Goal: Transaction & Acquisition: Book appointment/travel/reservation

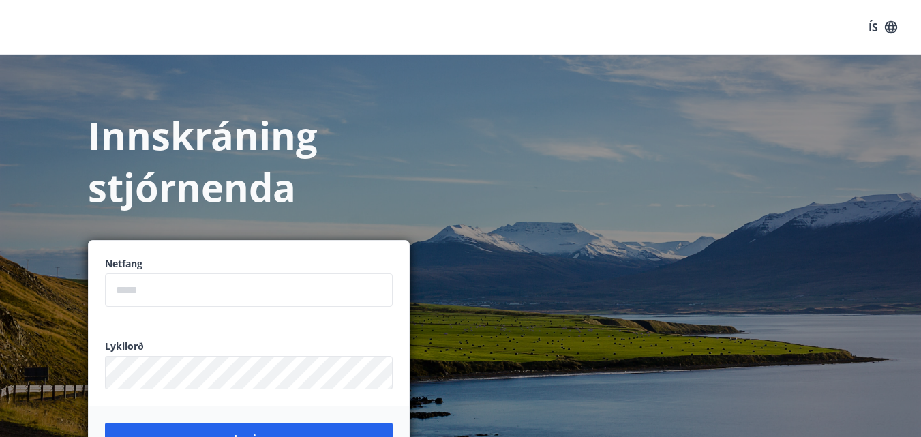
click at [142, 293] on input "email" at bounding box center [249, 289] width 288 height 33
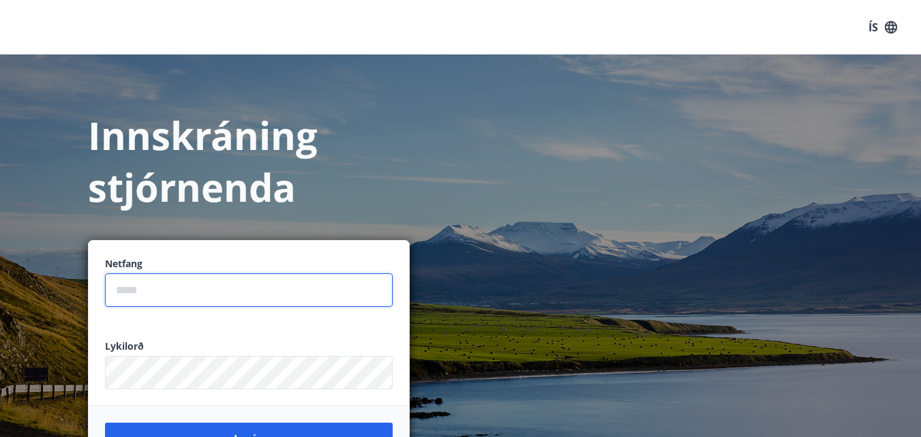
click at [582, 239] on div "Innskráning stjórnenda Netfang ​ Lykilorð ​ Login" at bounding box center [460, 273] width 921 height 437
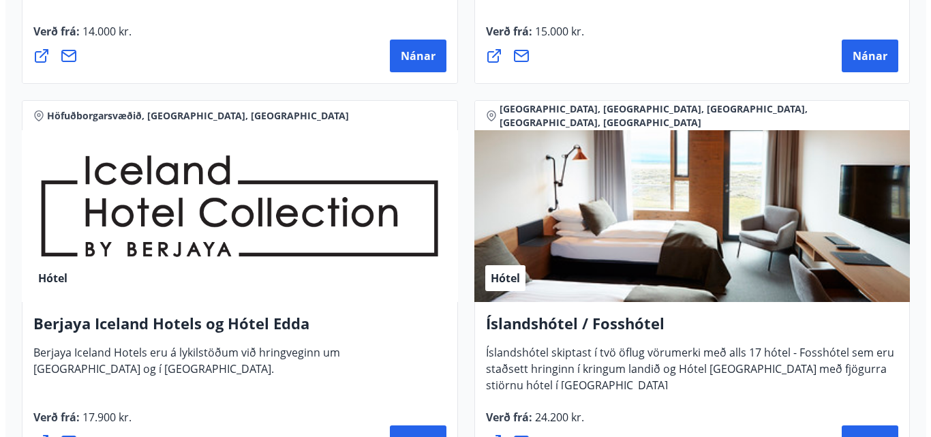
scroll to position [2523, 0]
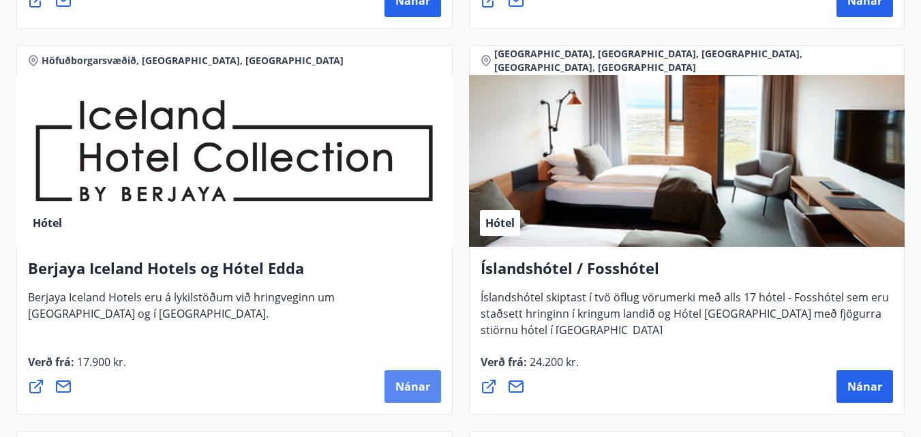
click at [404, 383] on span "Nánar" at bounding box center [412, 386] width 35 height 15
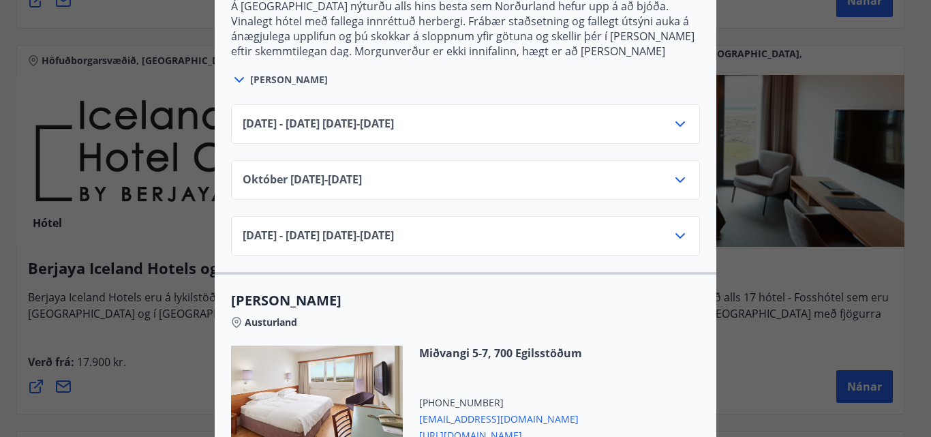
scroll to position [886, 0]
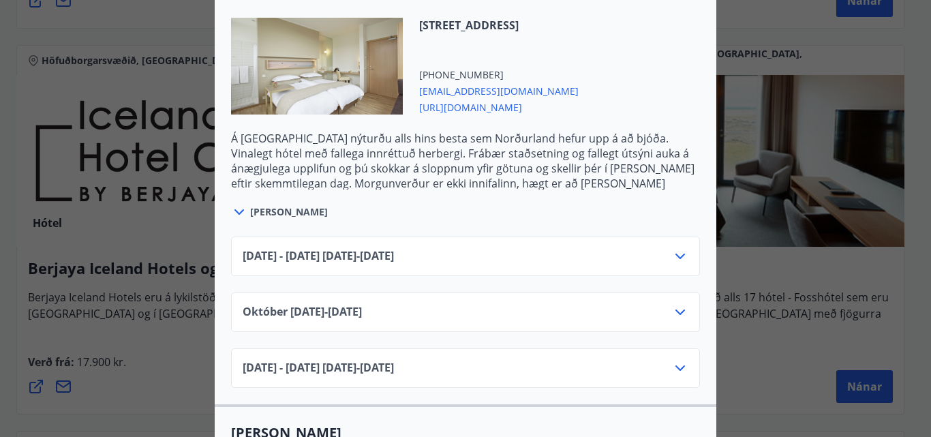
click at [128, 232] on div "Berjaya Iceland Hotels og Hótel Edda Berjaya Iceland Hotels og Hótel Edda eru h…" at bounding box center [465, 218] width 931 height 437
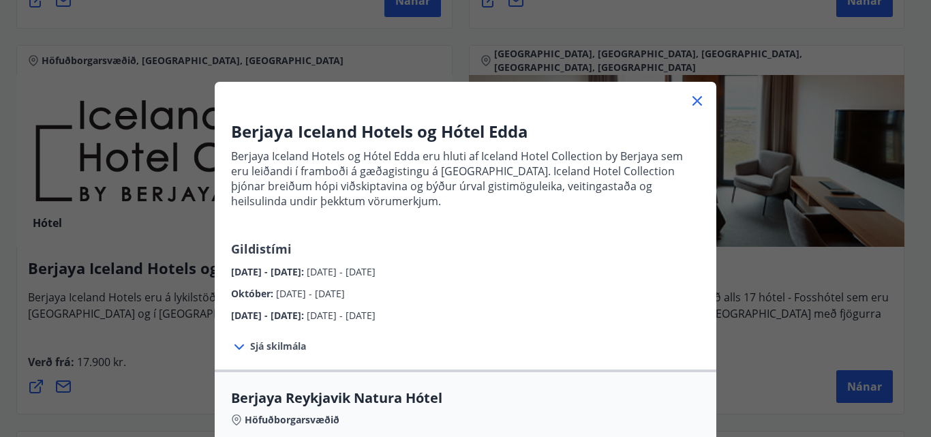
click at [797, 265] on div "Berjaya Iceland Hotels og Hótel Edda Berjaya Iceland Hotels og Hótel Edda eru h…" at bounding box center [465, 218] width 931 height 437
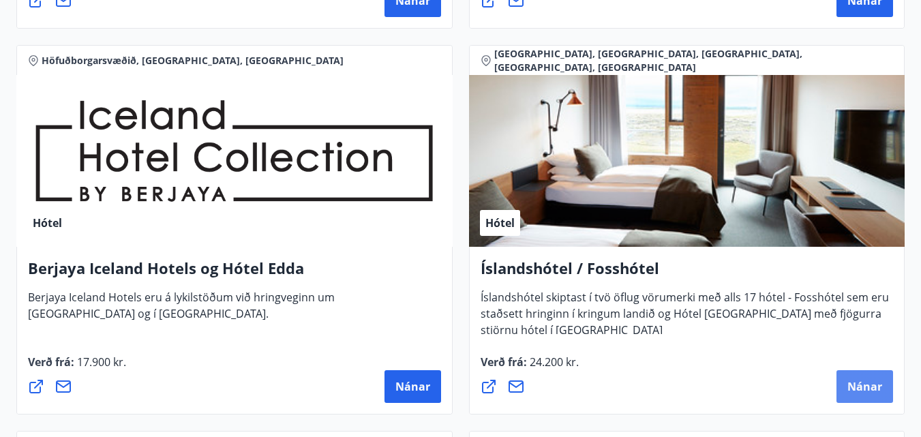
click at [871, 380] on span "Nánar" at bounding box center [865, 386] width 35 height 15
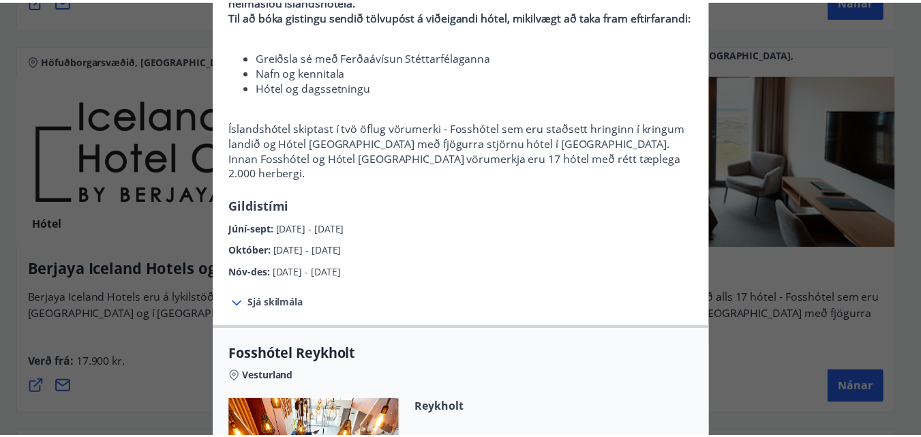
scroll to position [72, 0]
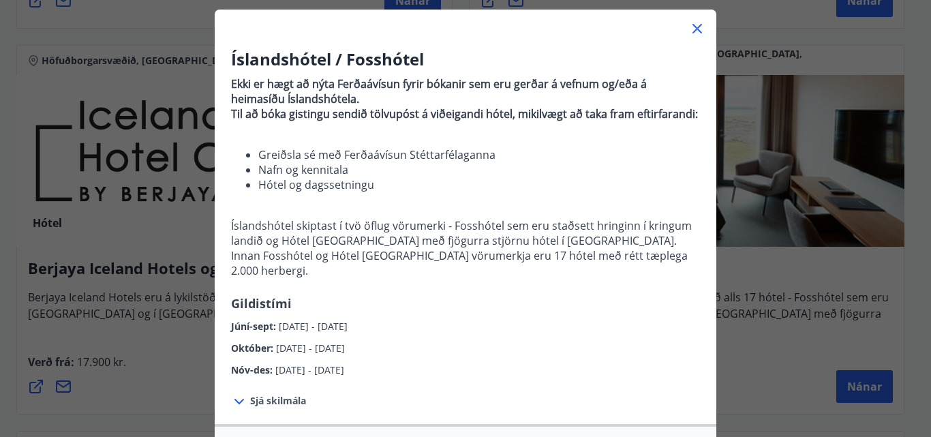
click at [693, 32] on icon at bounding box center [698, 29] width 10 height 10
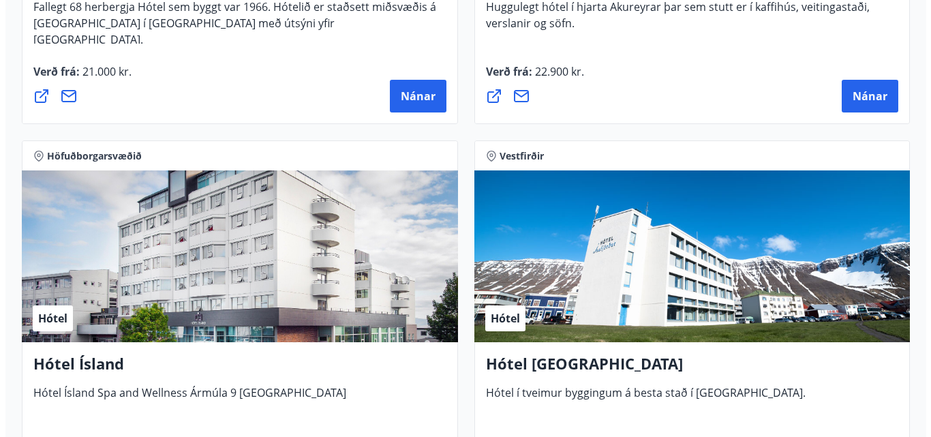
scroll to position [3205, 0]
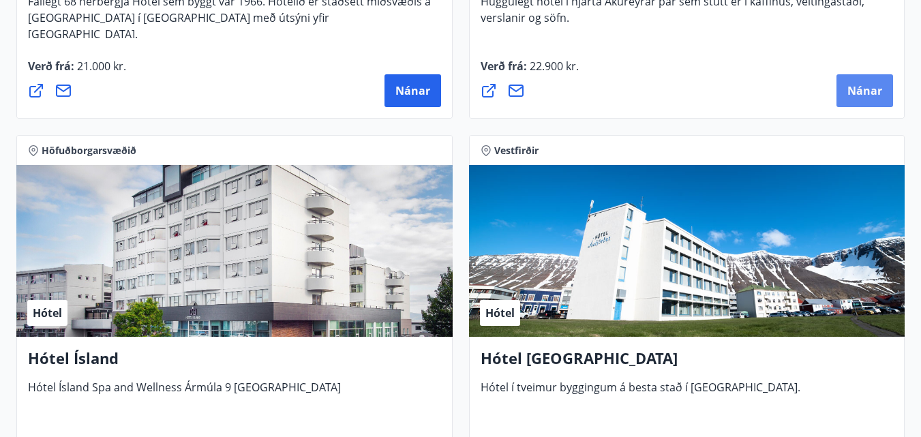
click at [862, 88] on span "Nánar" at bounding box center [865, 90] width 35 height 15
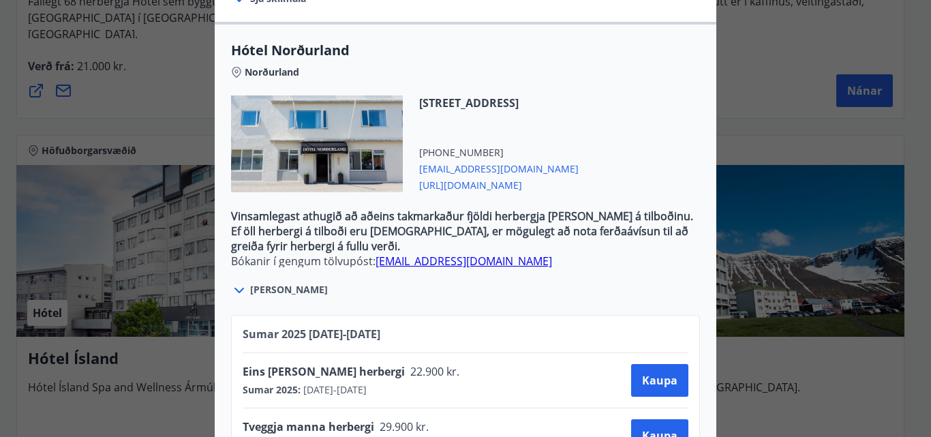
scroll to position [477, 0]
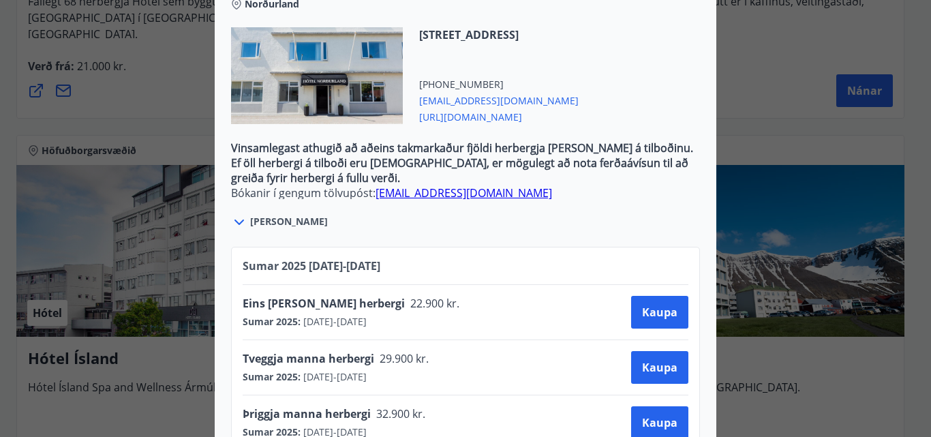
click at [286, 83] on div at bounding box center [317, 75] width 172 height 97
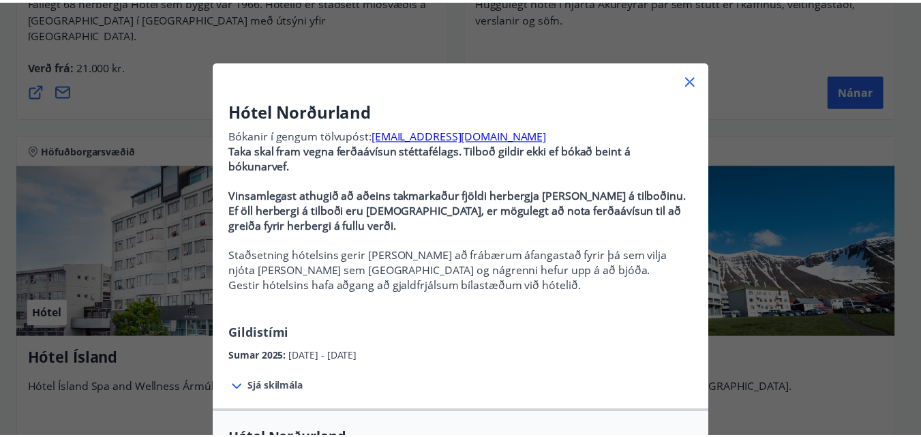
scroll to position [0, 0]
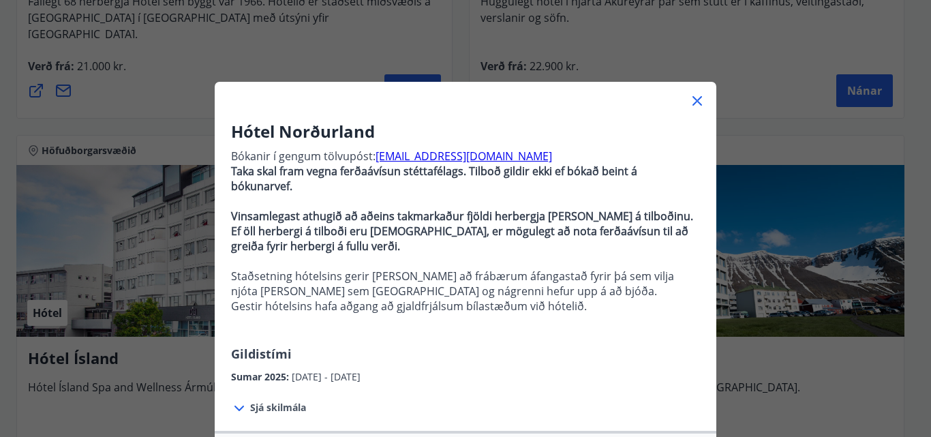
click at [699, 98] on icon at bounding box center [697, 101] width 16 height 16
